Goal: Navigation & Orientation: Find specific page/section

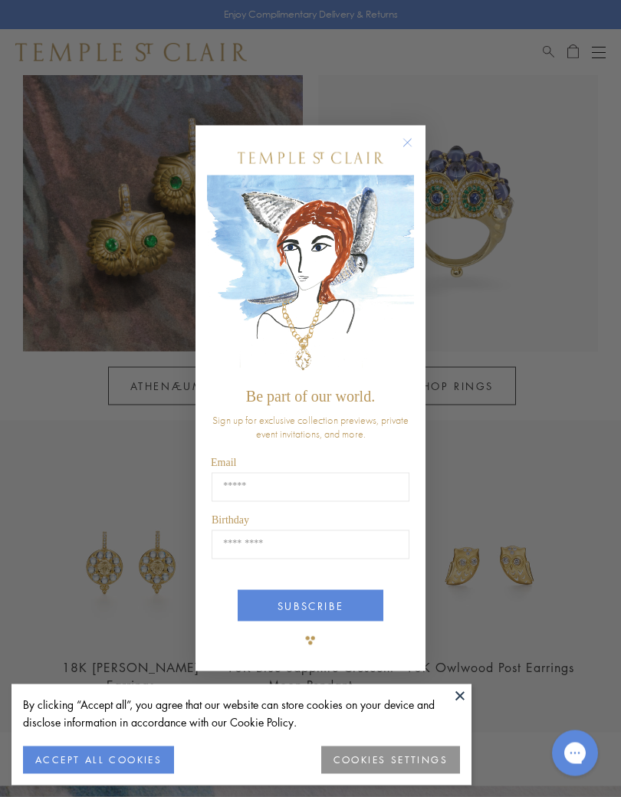
scroll to position [1050, 0]
click at [415, 152] on button "Close dialog" at bounding box center [414, 150] width 19 height 19
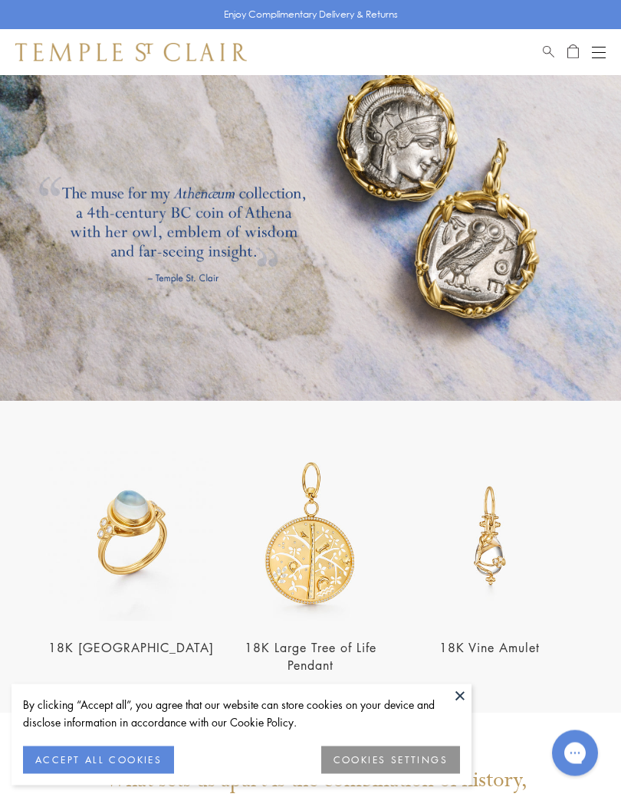
scroll to position [1894, 0]
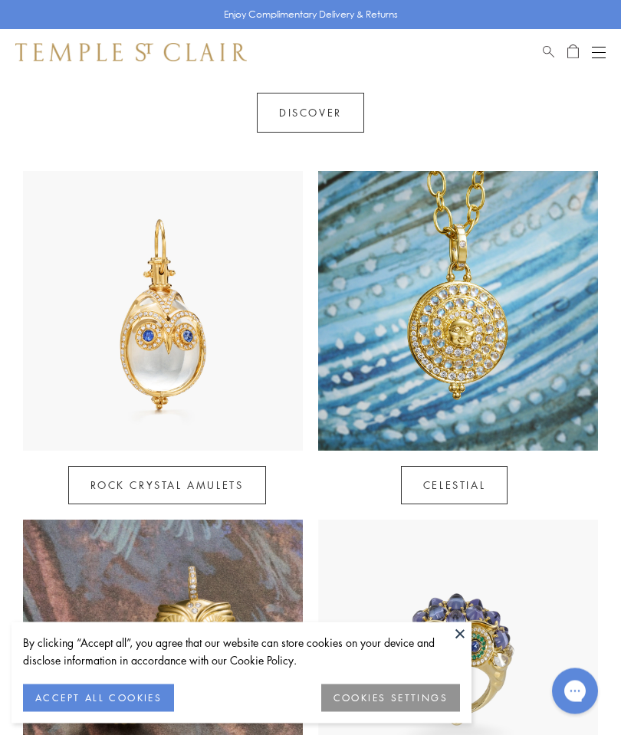
click at [594, 56] on button "Open navigation" at bounding box center [598, 52] width 14 height 18
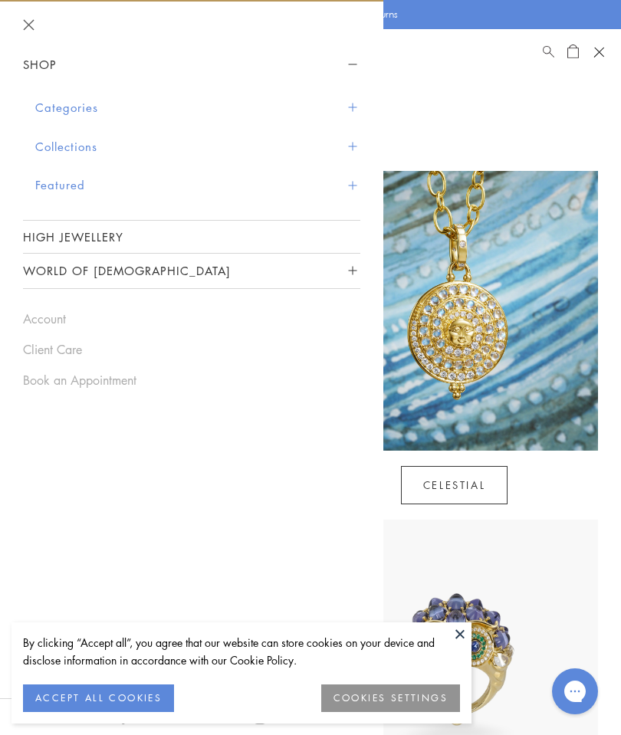
click at [111, 112] on button "Categories" at bounding box center [197, 107] width 325 height 39
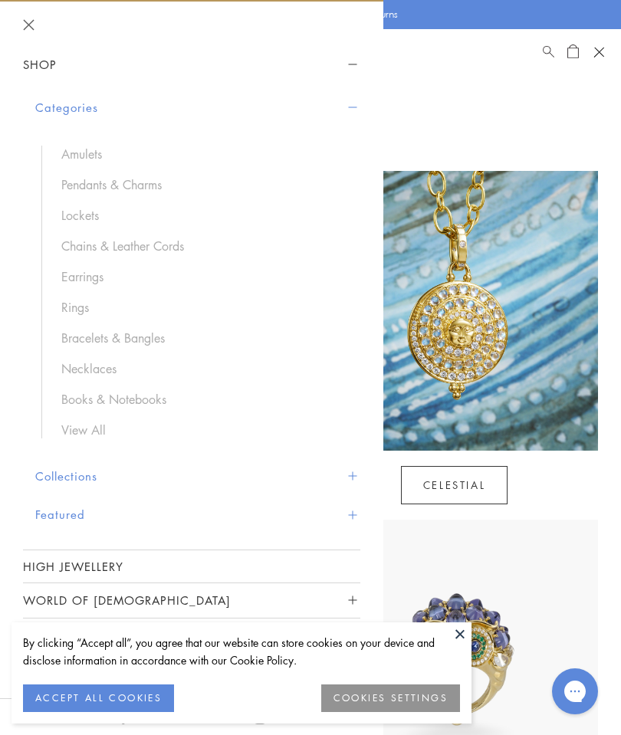
click at [129, 364] on link "Necklaces" at bounding box center [202, 368] width 283 height 17
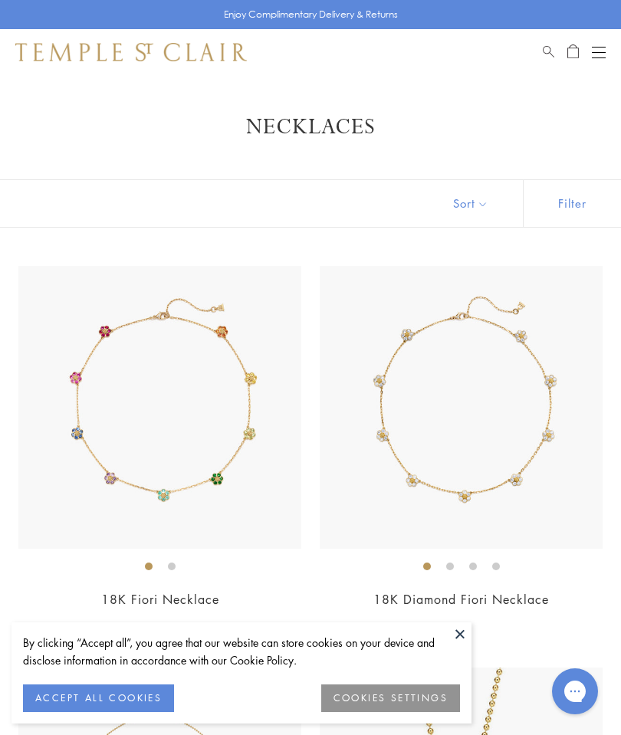
click at [585, 48] on div "Book an Appointment" at bounding box center [573, 52] width 63 height 18
click at [597, 50] on button "Open navigation" at bounding box center [598, 52] width 14 height 18
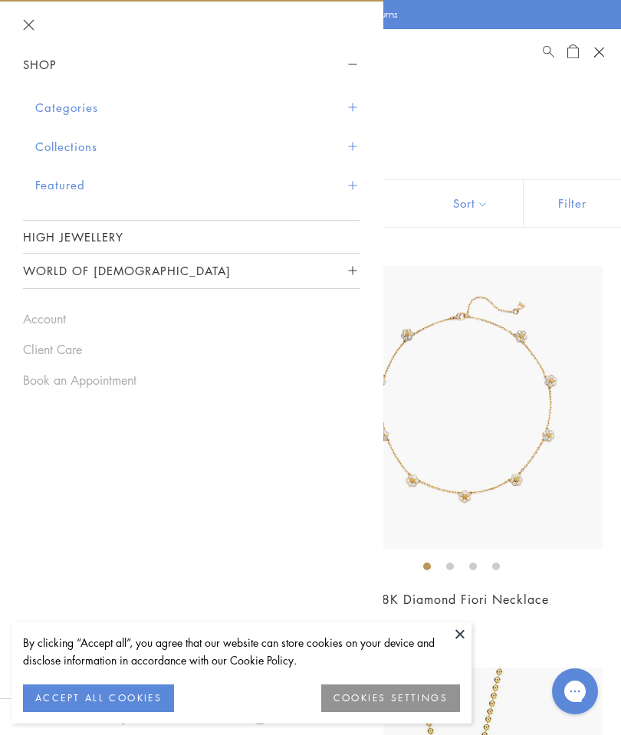
click at [96, 142] on button "Collections" at bounding box center [197, 146] width 325 height 39
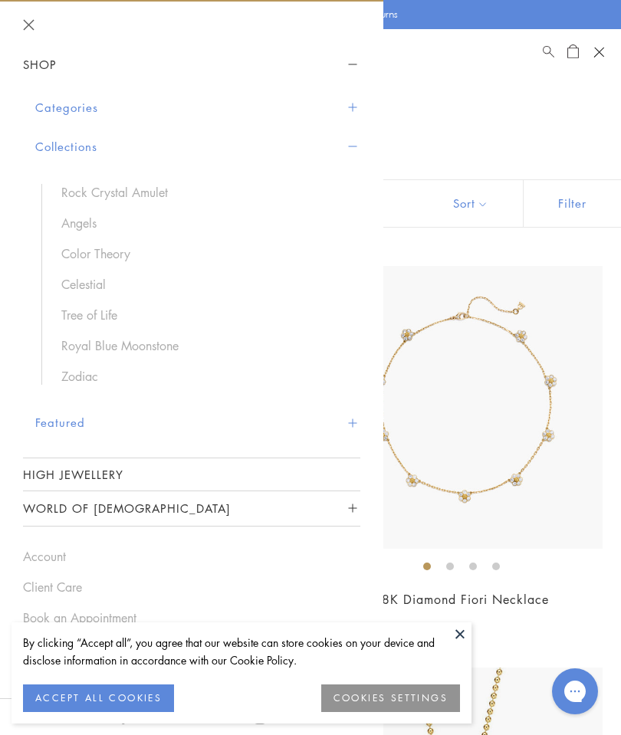
click at [90, 215] on link "Angels" at bounding box center [202, 223] width 283 height 17
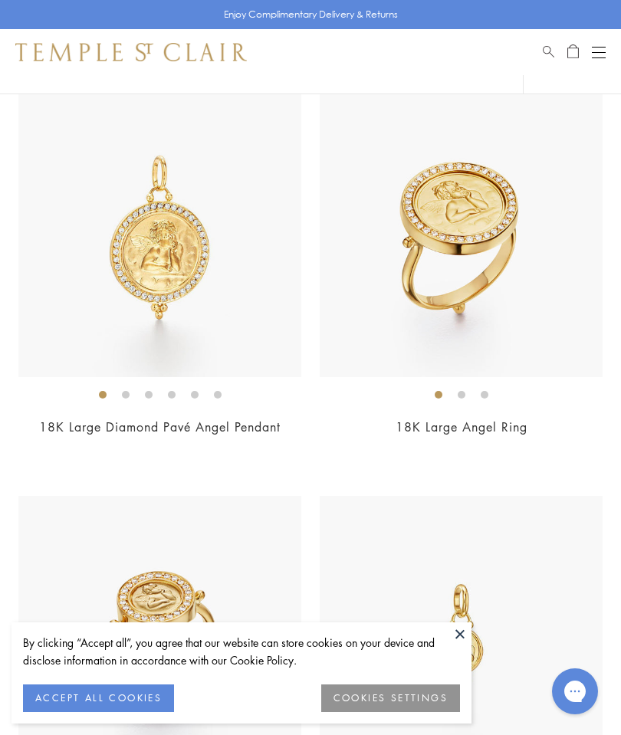
scroll to position [735, 0]
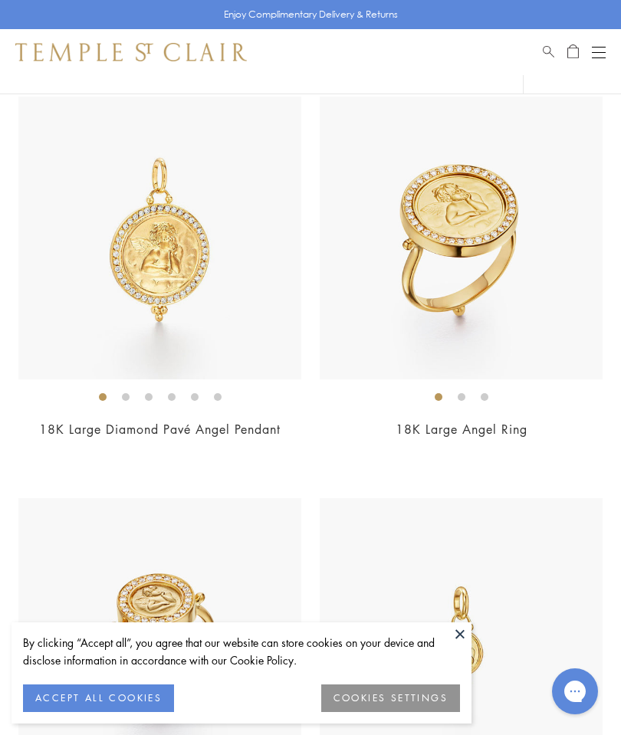
click at [145, 326] on img at bounding box center [159, 238] width 283 height 283
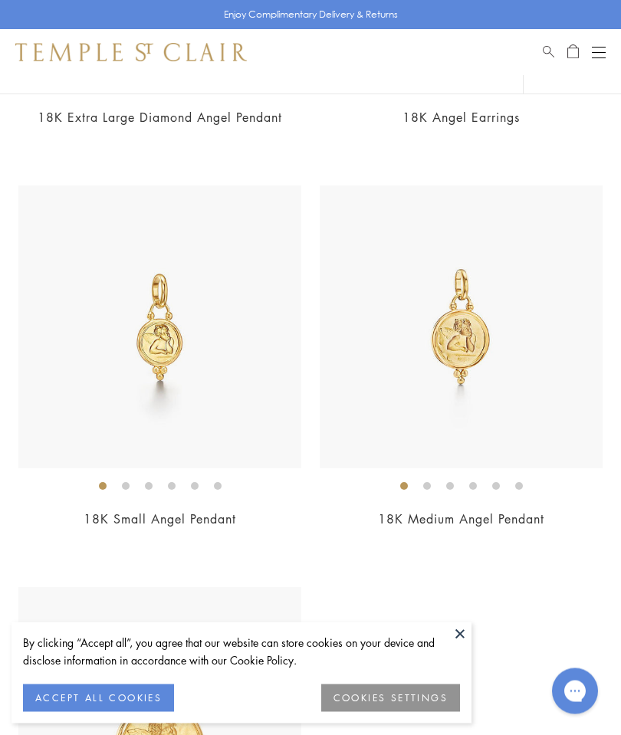
scroll to position [2244, 0]
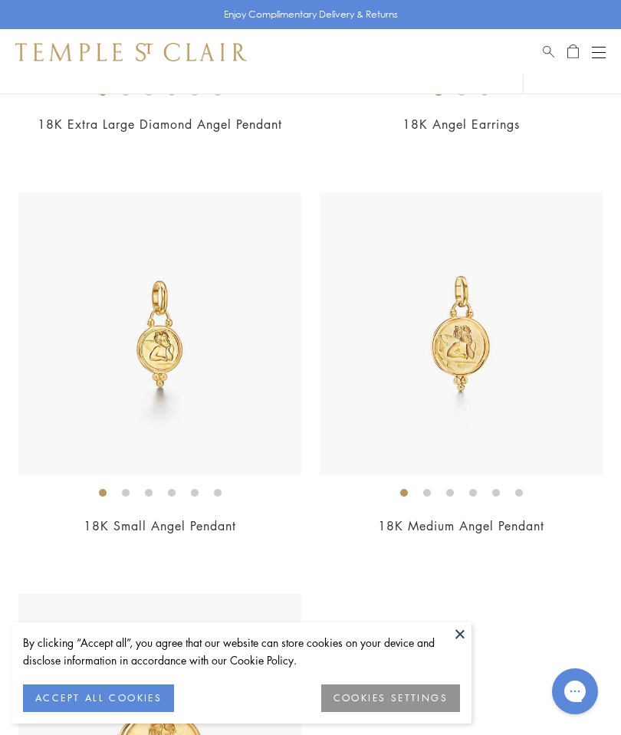
click at [592, 51] on button "Open navigation" at bounding box center [598, 52] width 14 height 18
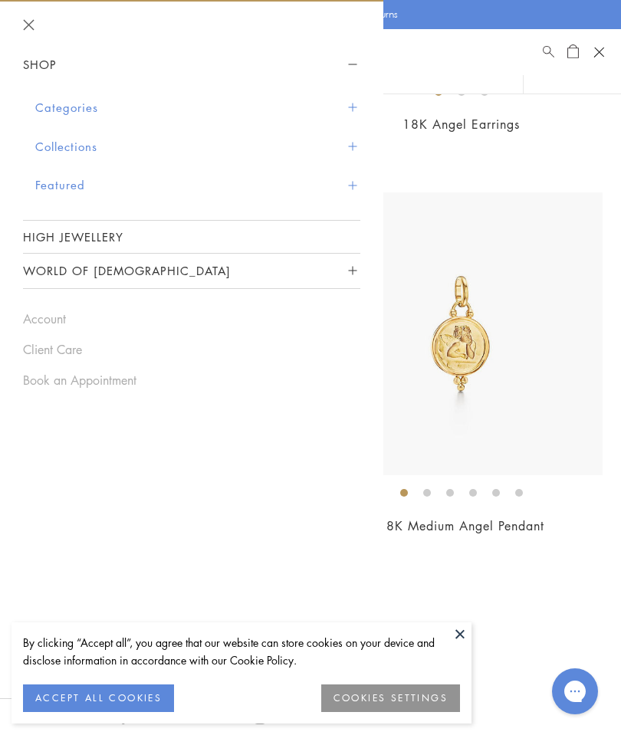
click at [97, 115] on button "Categories" at bounding box center [197, 107] width 325 height 39
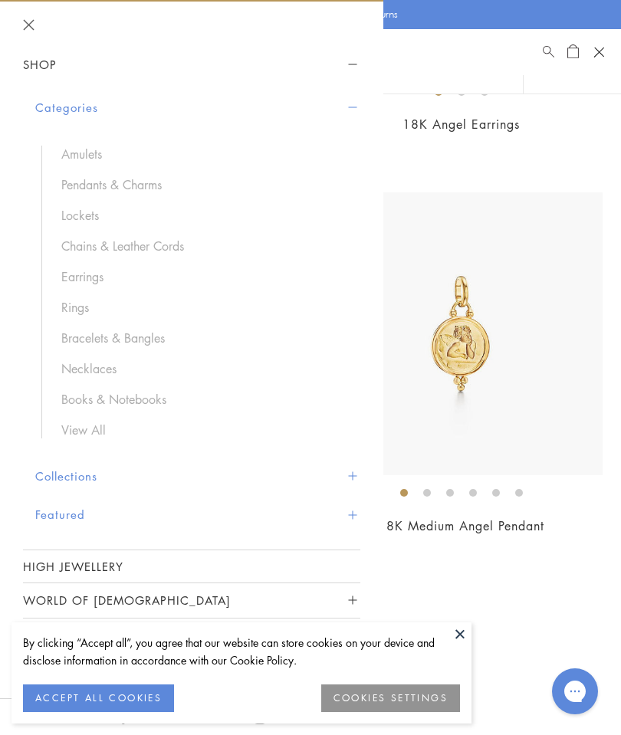
click at [97, 146] on link "Amulets" at bounding box center [202, 154] width 283 height 17
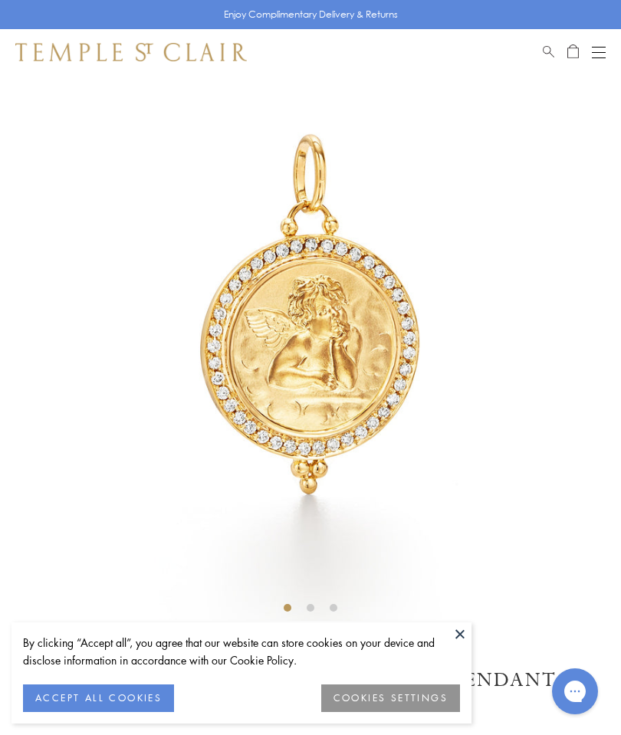
scroll to position [75, 0]
click at [467, 631] on button at bounding box center [459, 633] width 23 height 23
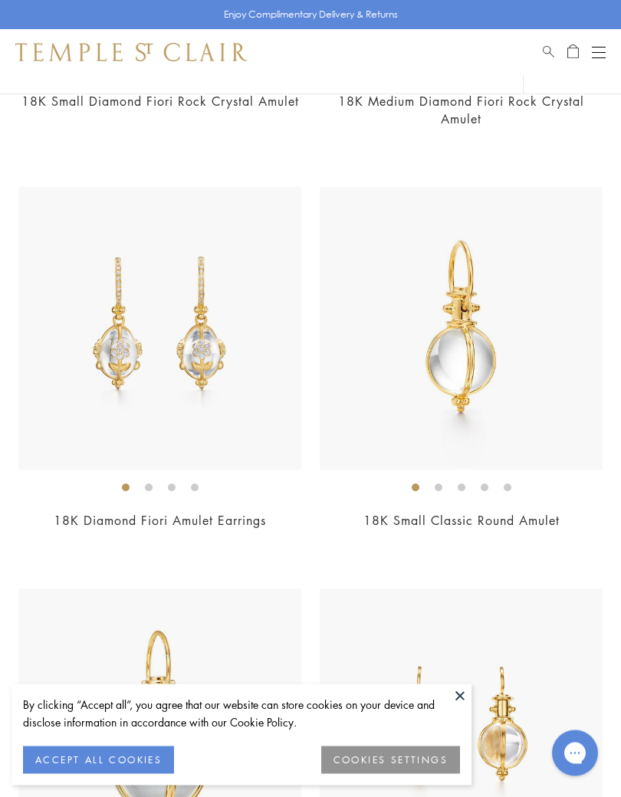
scroll to position [2505, 0]
